Goal: Information Seeking & Learning: Learn about a topic

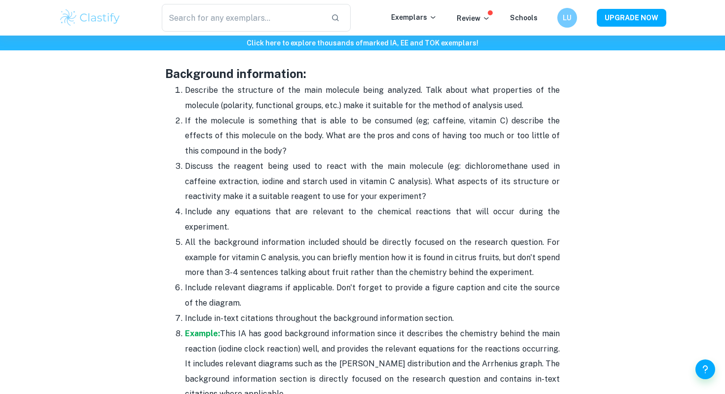
scroll to position [1324, 0]
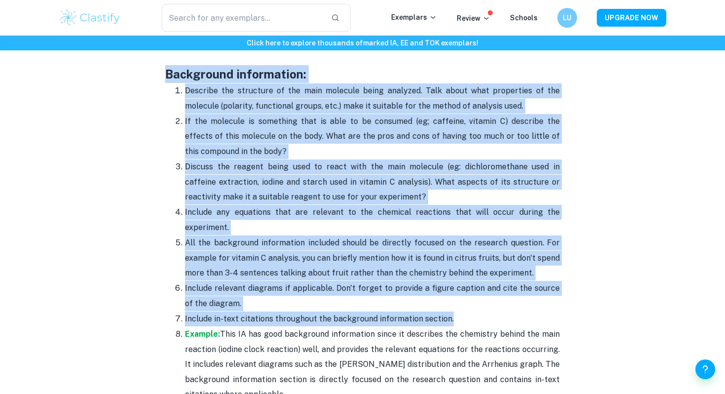
drag, startPoint x: 155, startPoint y: 69, endPoint x: 453, endPoint y: 322, distance: 391.1
copy div "Loremipsum dolorsitame: Consecte adi elitseddo ei tem inci utlabore etdol magna…"
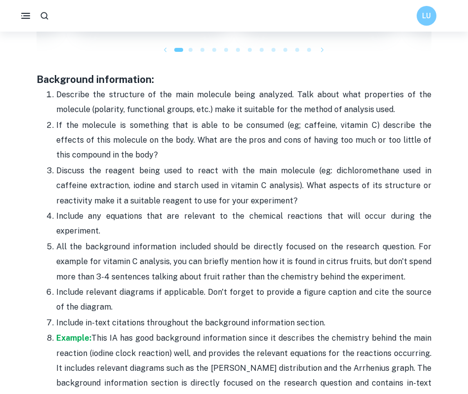
scroll to position [1313, 0]
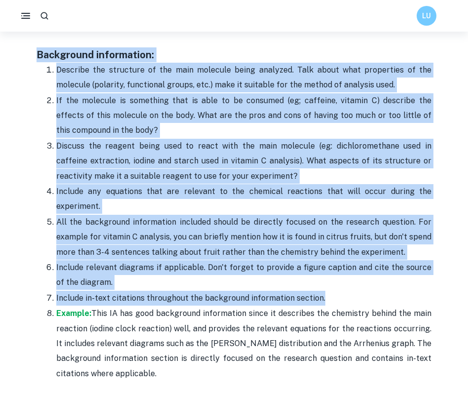
drag, startPoint x: 35, startPoint y: 53, endPoint x: 342, endPoint y: 300, distance: 394.9
copy div "Background information: Describe the structure of the main molecule being analy…"
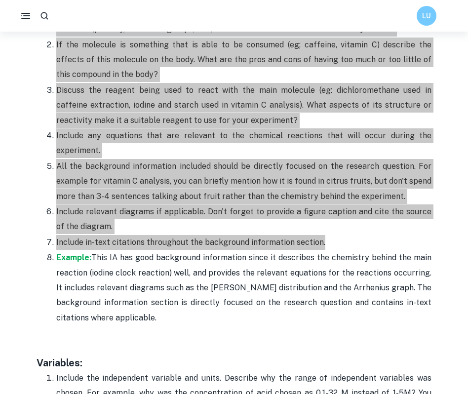
scroll to position [1370, 0]
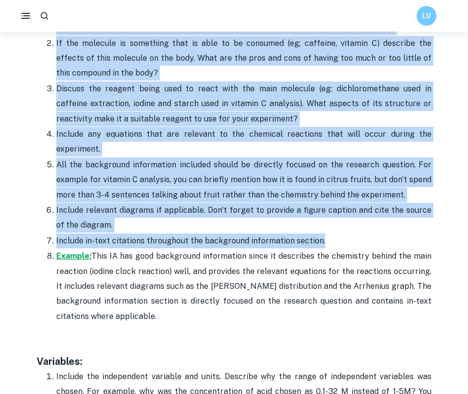
click at [74, 255] on strong "Example:" at bounding box center [73, 255] width 35 height 9
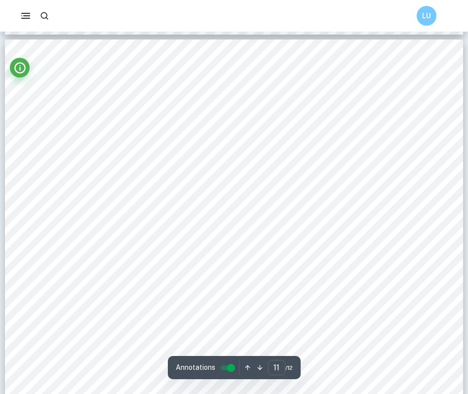
scroll to position [6752, 0]
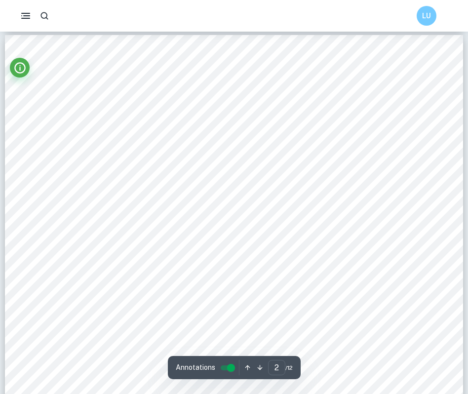
type input "1"
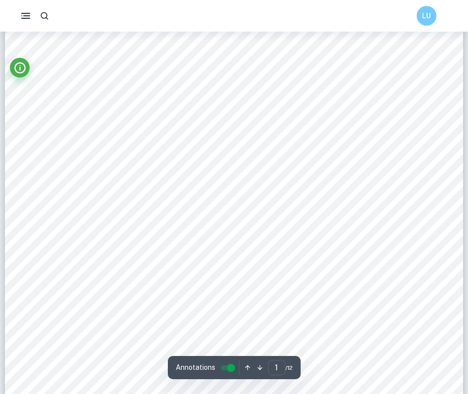
scroll to position [246, 0]
